Goal: Navigation & Orientation: Find specific page/section

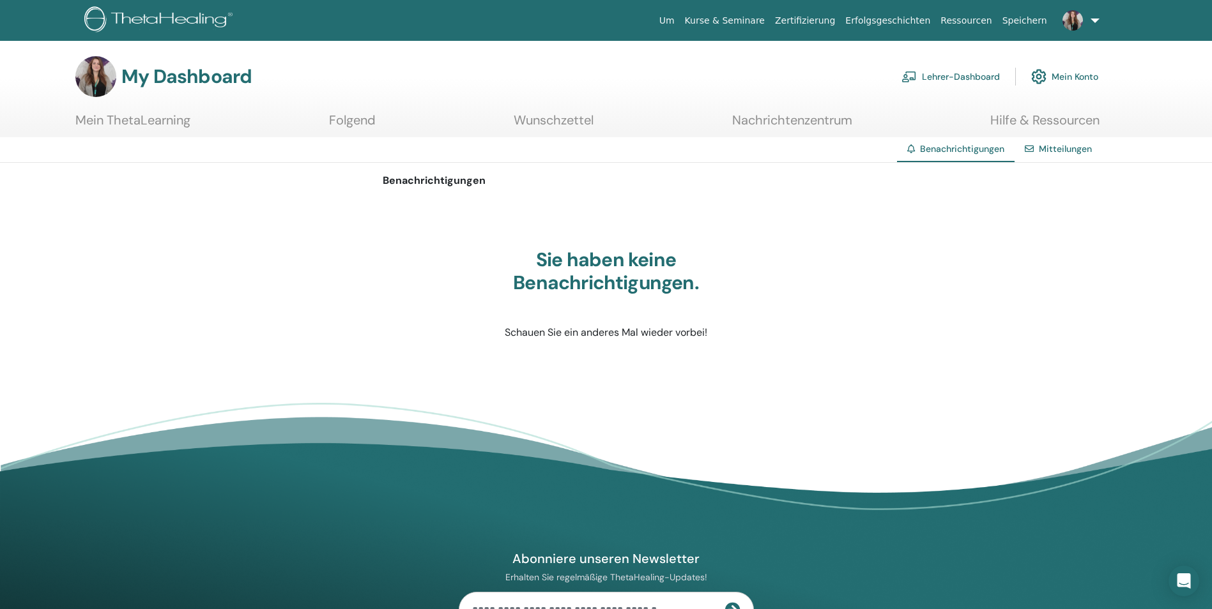
click at [972, 73] on link "Lehrer-Dashboard" at bounding box center [950, 77] width 98 height 28
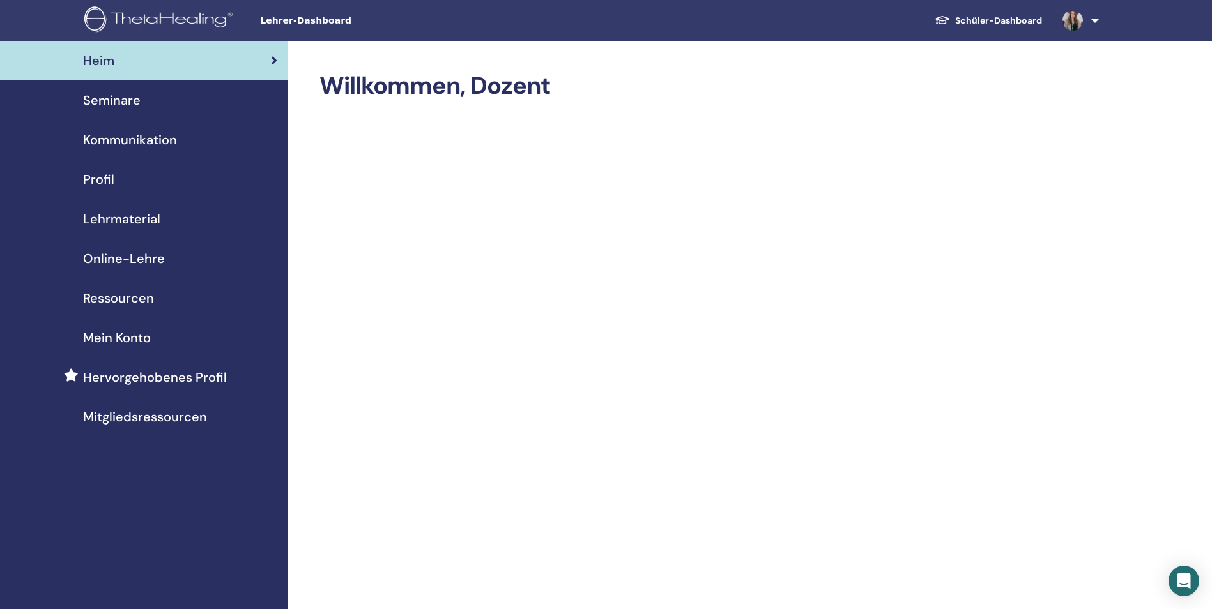
click at [123, 98] on span "Seminare" at bounding box center [111, 100] width 57 height 19
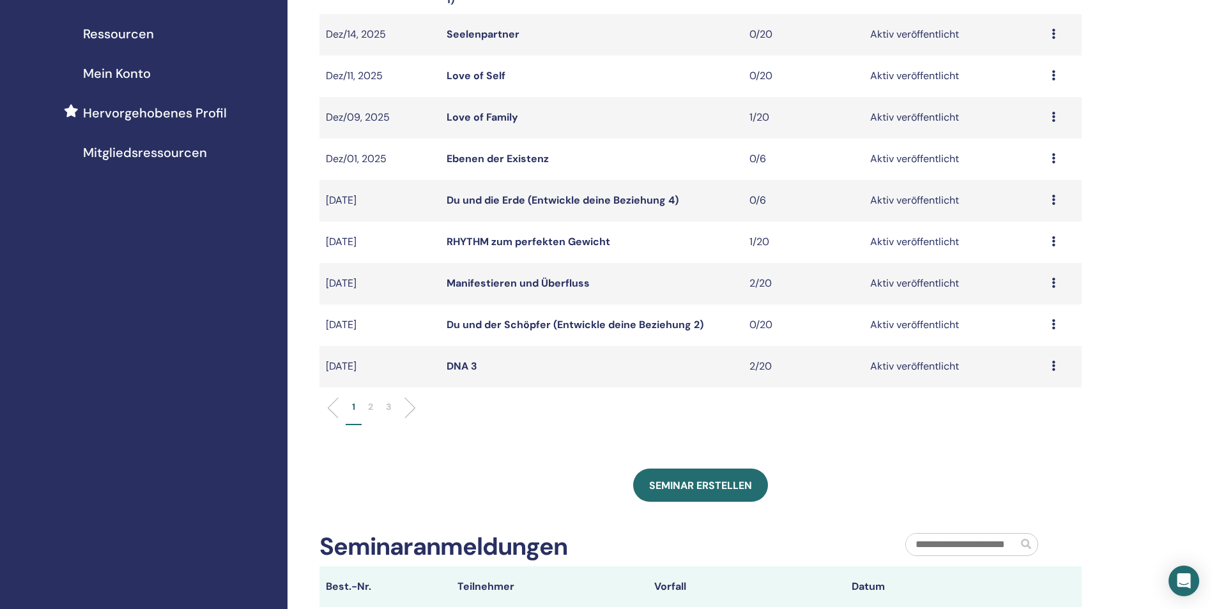
scroll to position [319, 0]
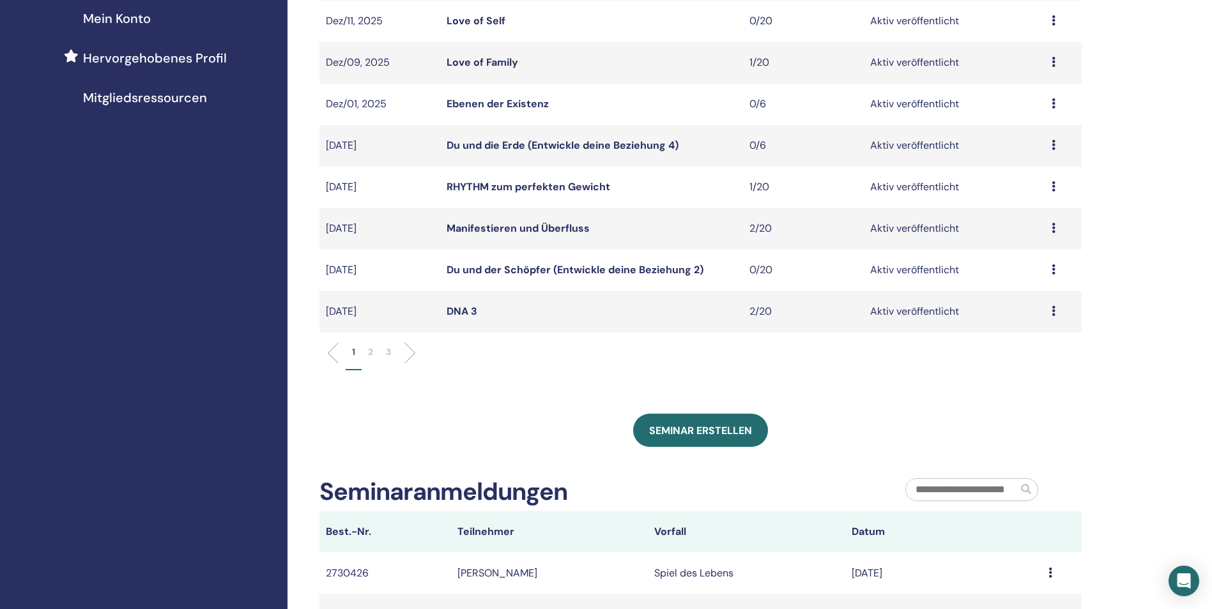
click at [369, 353] on p "2" at bounding box center [370, 352] width 5 height 13
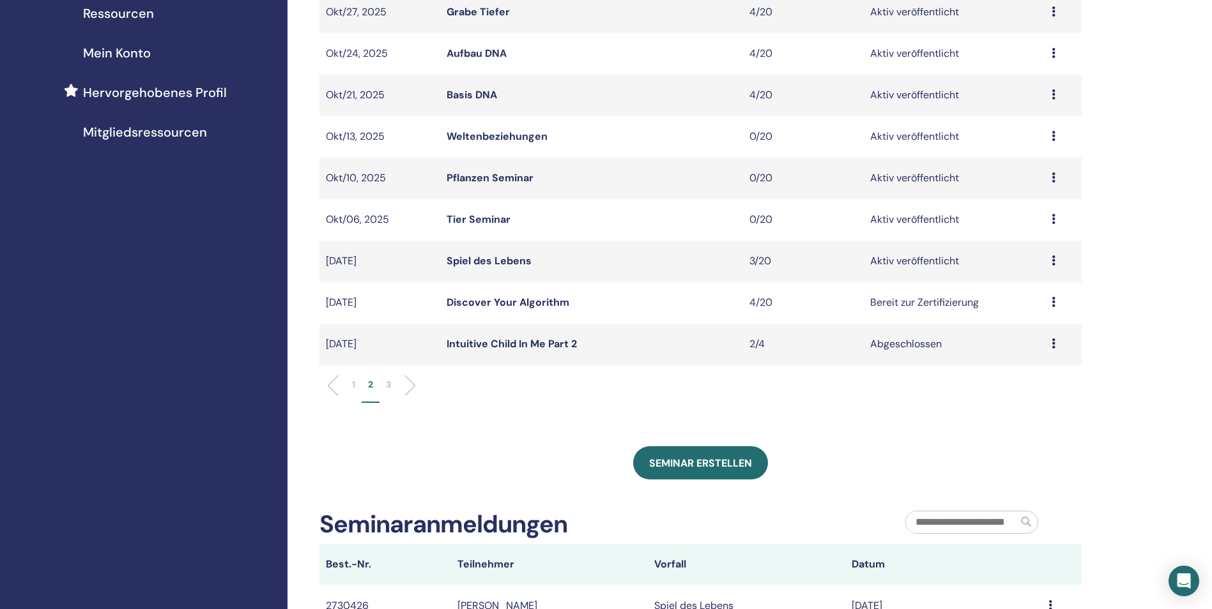
scroll to position [256, 0]
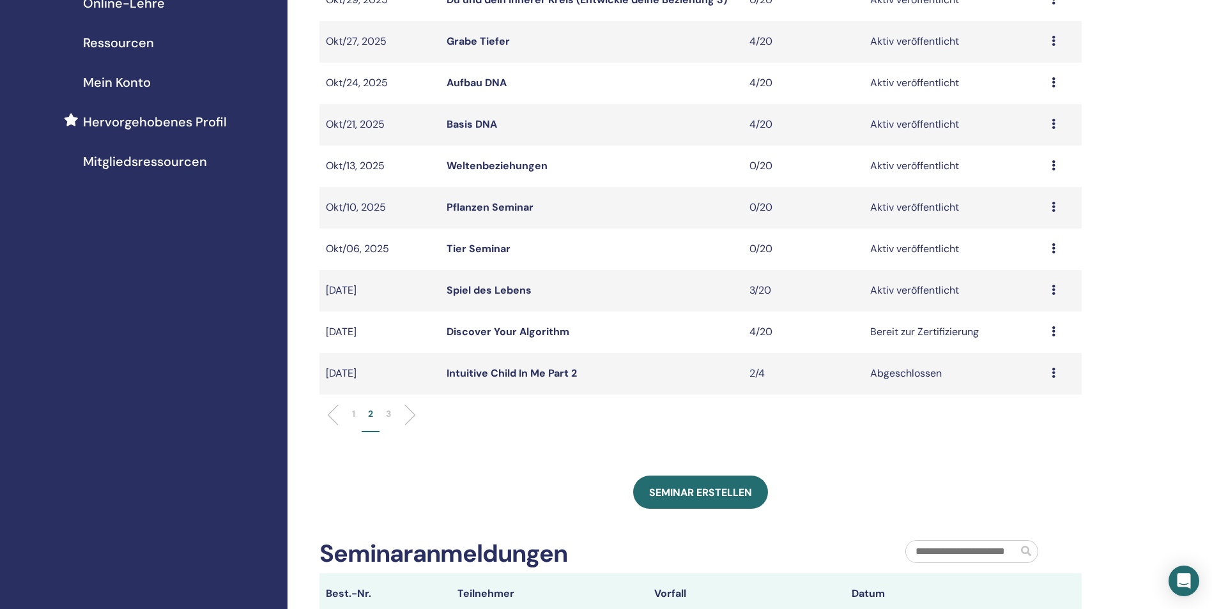
click at [495, 288] on link "Spiel des Lebens" at bounding box center [489, 290] width 85 height 13
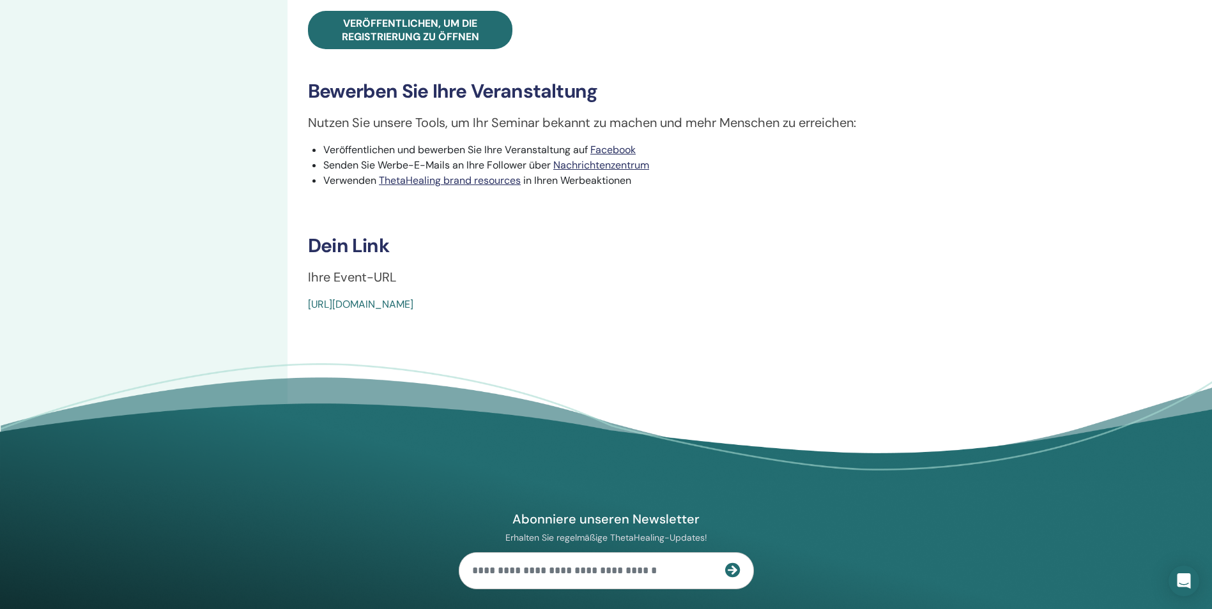
scroll to position [575, 0]
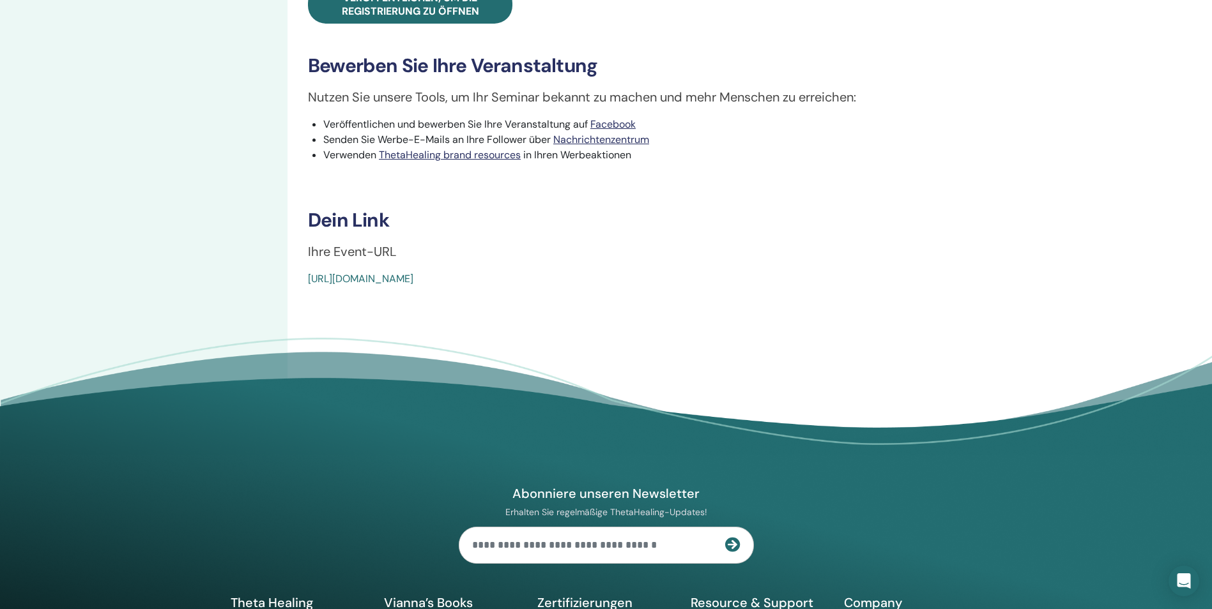
click at [413, 277] on link "https://www.thetahealing.com/seminar-368794-details.html" at bounding box center [360, 278] width 105 height 13
